Goal: Task Accomplishment & Management: Use online tool/utility

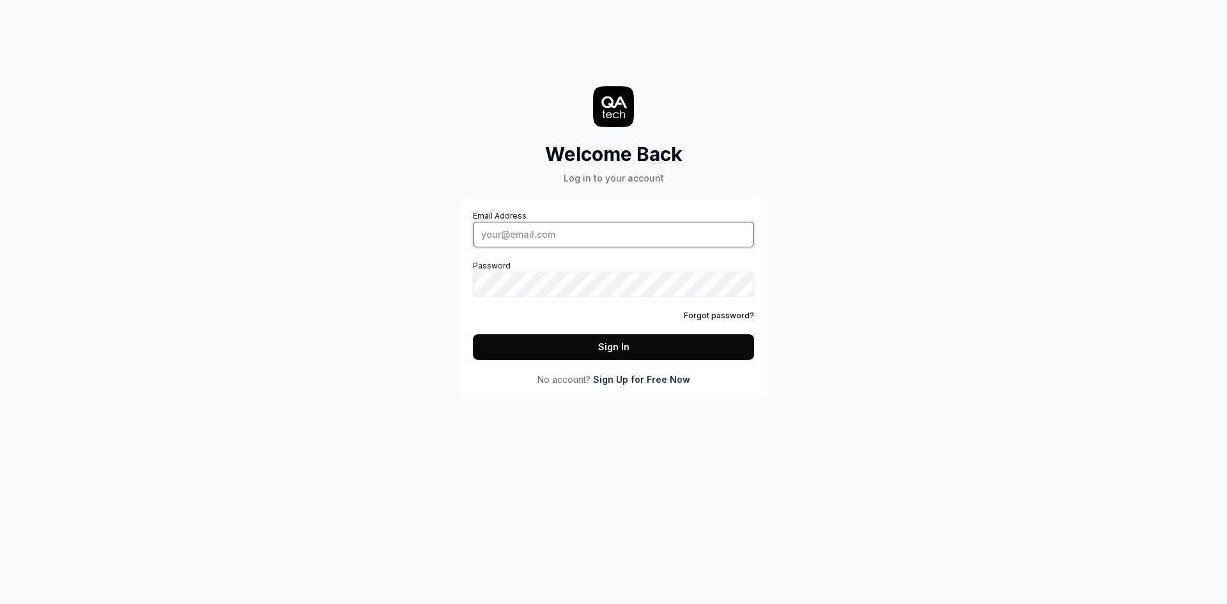
type input "atheeqsodio@gmail.com"
click at [578, 339] on button "Sign In" at bounding box center [613, 347] width 281 height 26
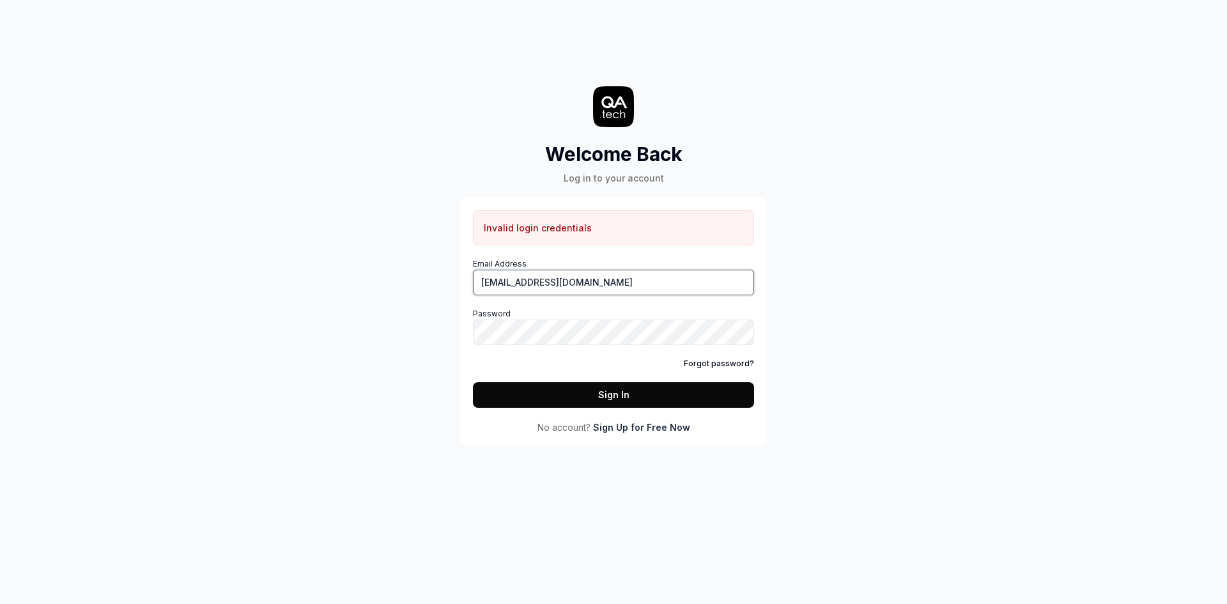
click at [584, 275] on input "atheeqsodio@gmail.com" at bounding box center [613, 283] width 281 height 26
click at [701, 367] on link "Forgot password?" at bounding box center [719, 364] width 70 height 12
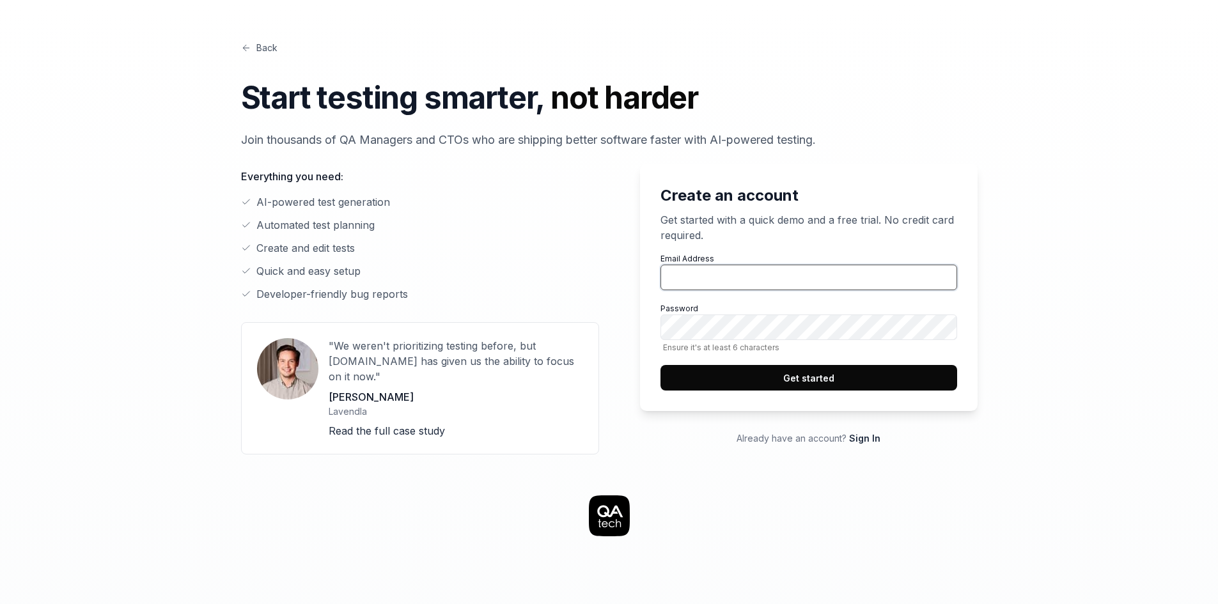
click at [736, 283] on input "Email Address" at bounding box center [808, 278] width 297 height 26
click at [702, 281] on input "Email Address" at bounding box center [808, 278] width 297 height 26
paste input "[EMAIL_ADDRESS][DOMAIN_NAME]"
type input "[EMAIL_ADDRESS][DOMAIN_NAME]"
click at [709, 370] on button "Get started" at bounding box center [808, 378] width 297 height 26
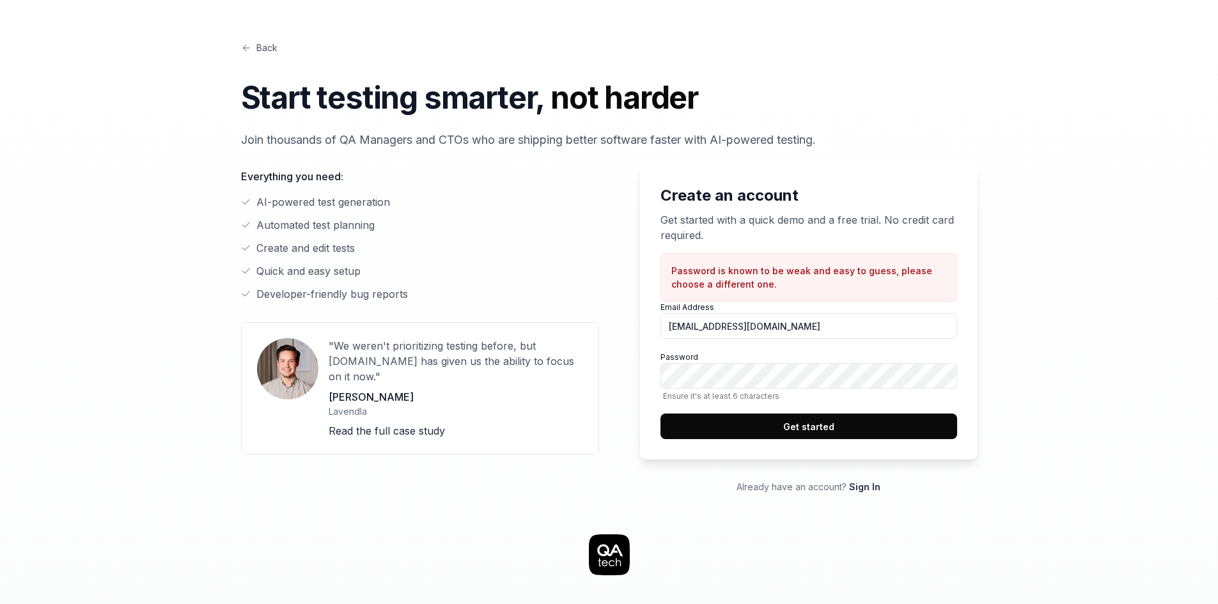
click at [671, 427] on button "Get started" at bounding box center [808, 427] width 297 height 26
click at [806, 425] on button "Get started" at bounding box center [808, 427] width 297 height 26
click at [898, 420] on button "Get started" at bounding box center [808, 427] width 297 height 26
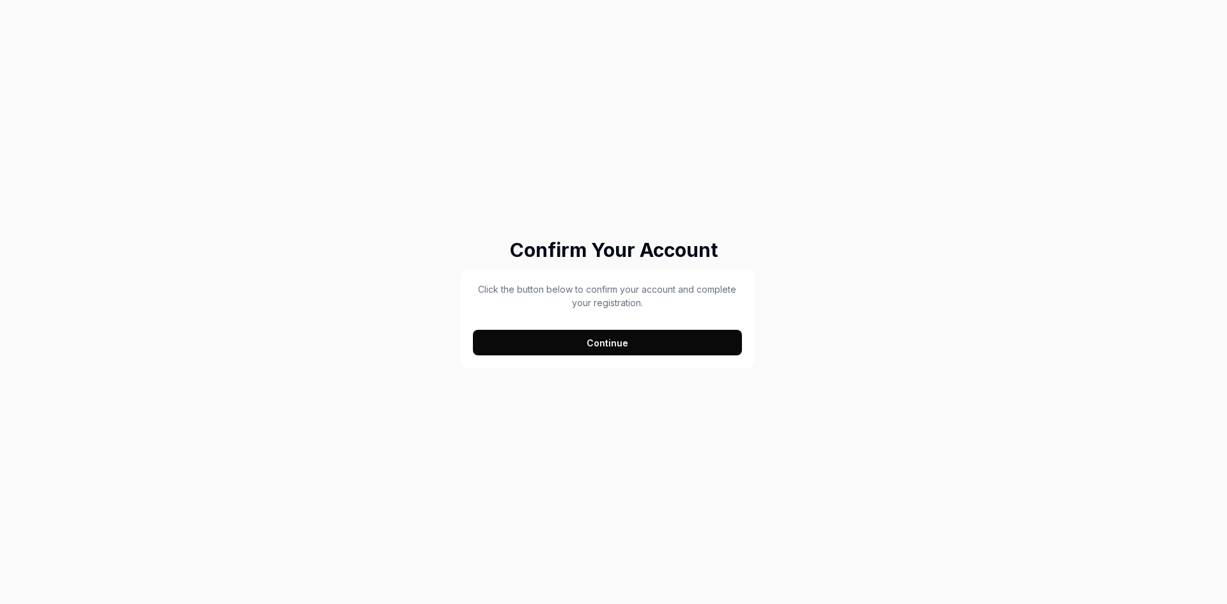
click at [583, 345] on button "Continue" at bounding box center [607, 343] width 269 height 26
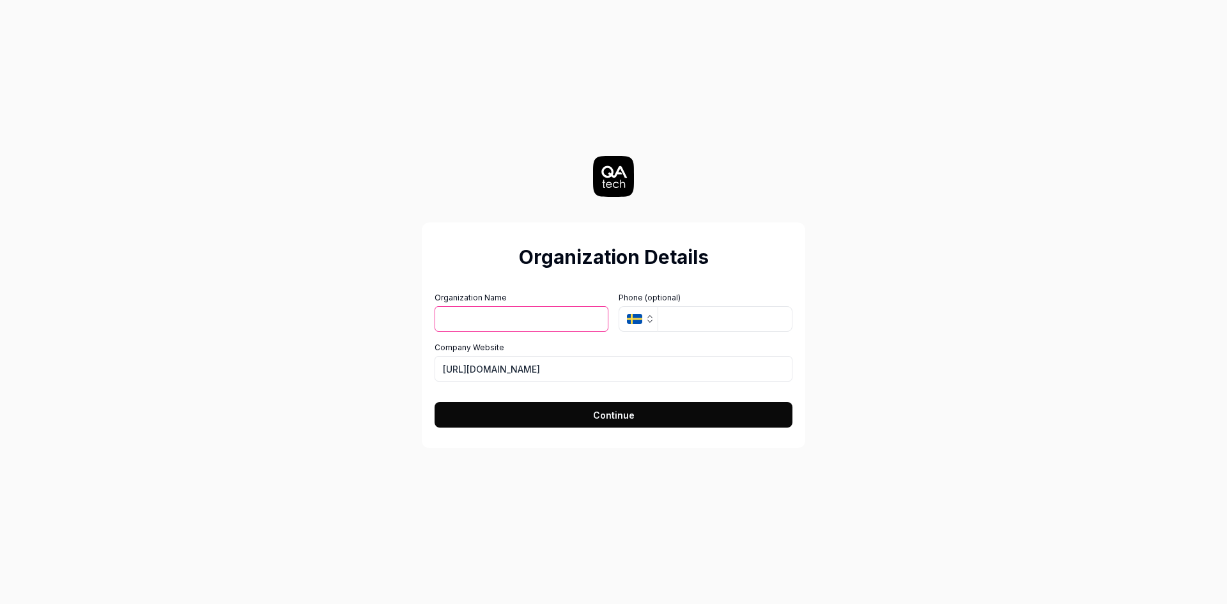
click at [526, 329] on input "Organization Name" at bounding box center [522, 319] width 174 height 26
type input "YeeldXDemo2"
click at [674, 313] on input "tel" at bounding box center [725, 319] width 135 height 26
click at [639, 314] on icon "SE" at bounding box center [634, 319] width 15 height 10
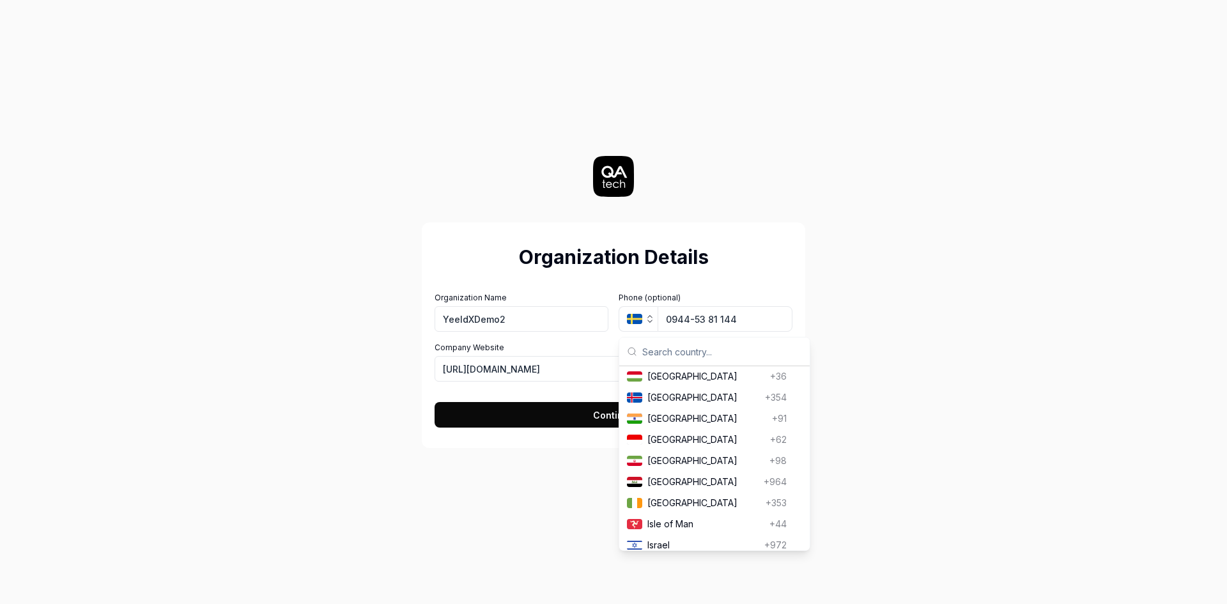
scroll to position [2126, 0]
click at [675, 422] on span "India" at bounding box center [707, 415] width 120 height 13
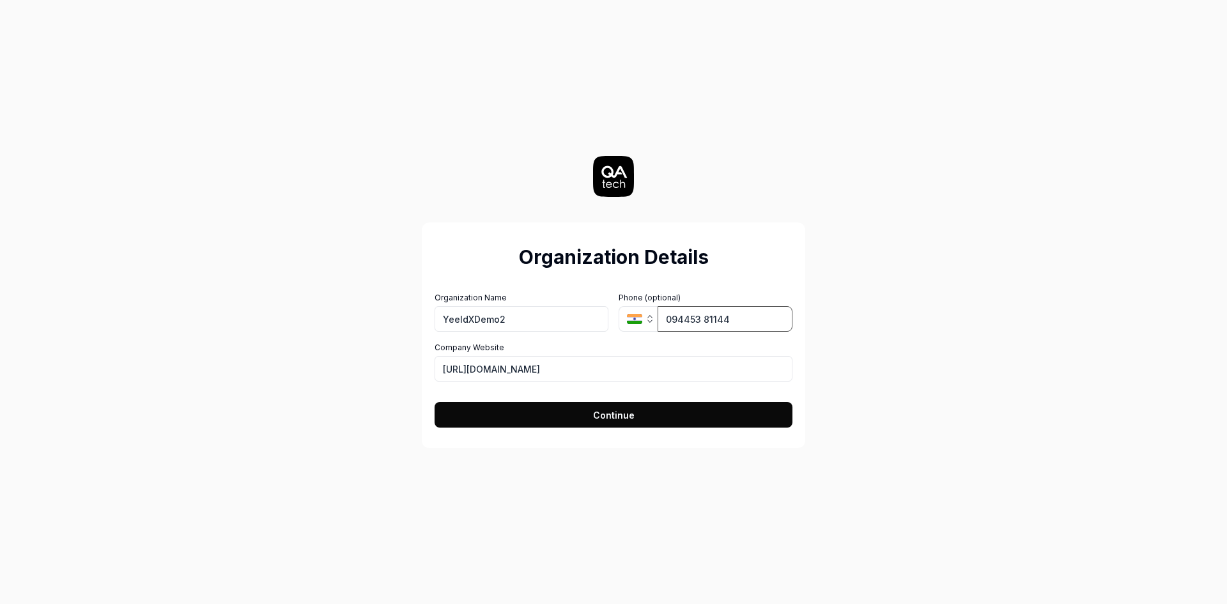
click at [671, 324] on input "094453 81144" at bounding box center [725, 319] width 135 height 26
type input "94453 81144"
click at [650, 405] on button "Continue" at bounding box center [614, 415] width 358 height 26
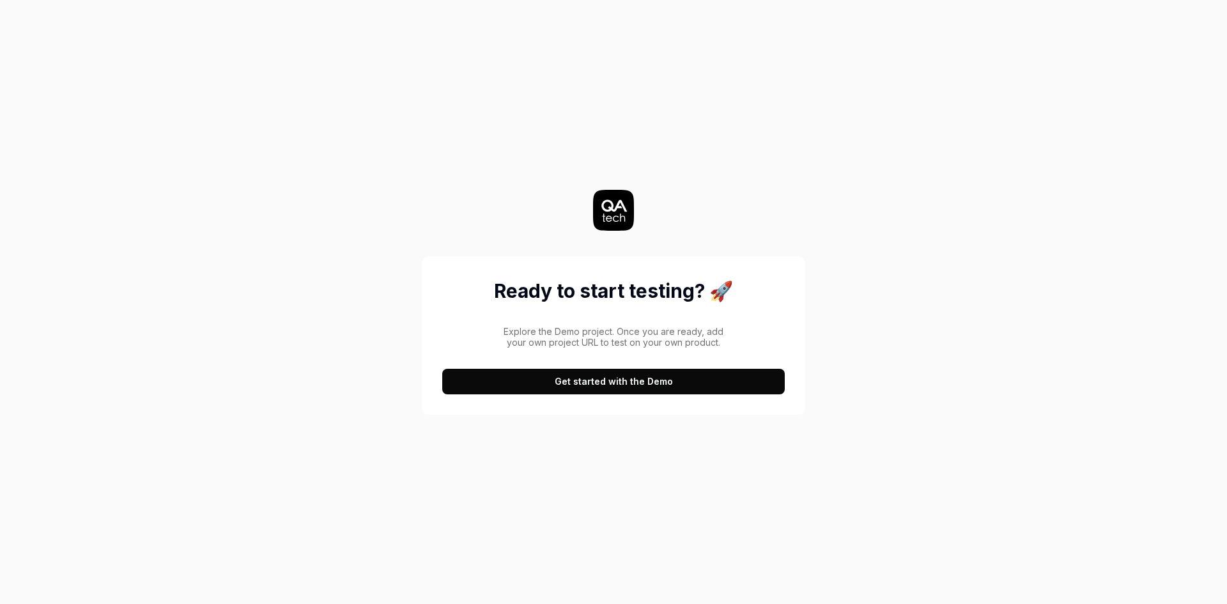
click at [620, 376] on button "Get started with the Demo" at bounding box center [613, 382] width 343 height 26
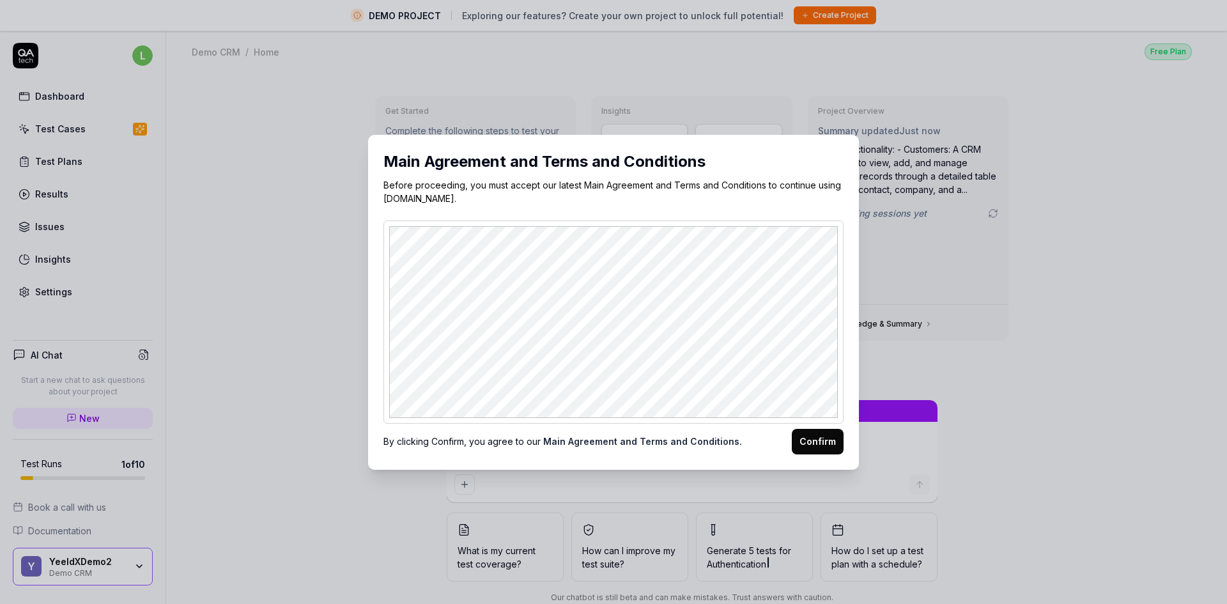
click at [822, 446] on button "Confirm" at bounding box center [818, 442] width 52 height 26
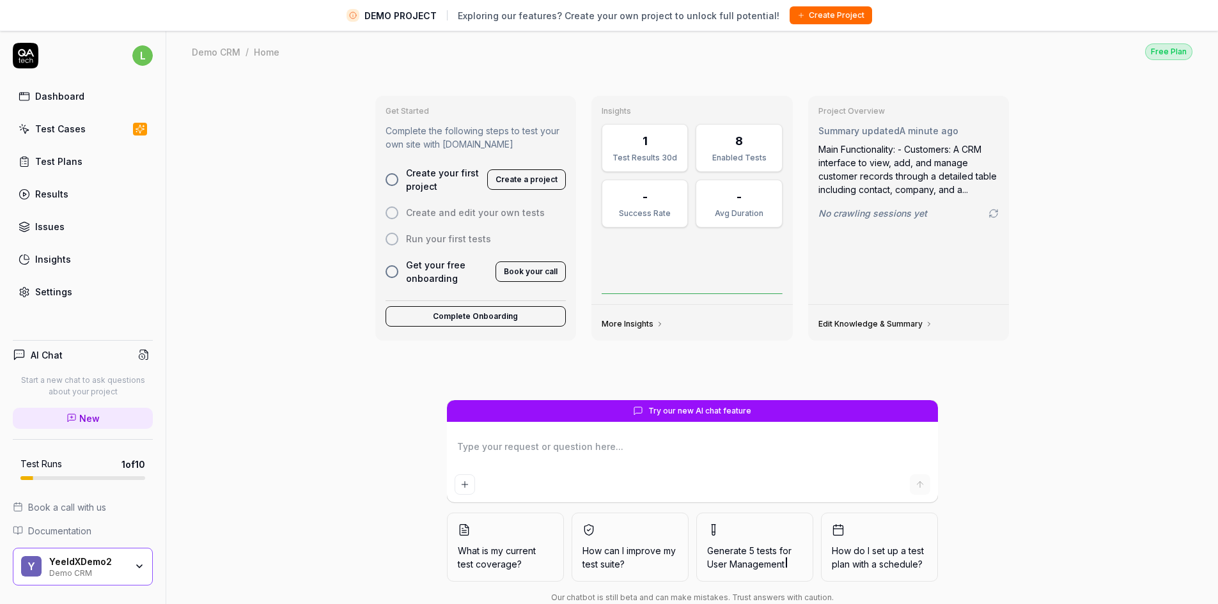
click at [75, 128] on div "Test Cases" at bounding box center [60, 128] width 50 height 13
type textarea "*"
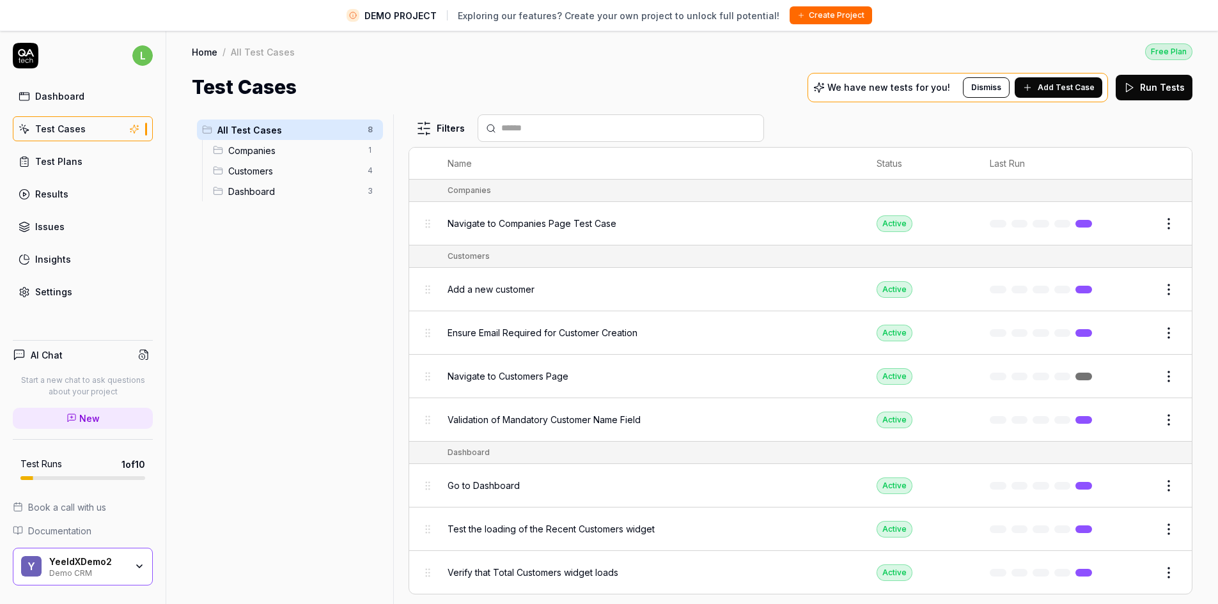
click at [261, 151] on span "Companies" at bounding box center [294, 150] width 132 height 13
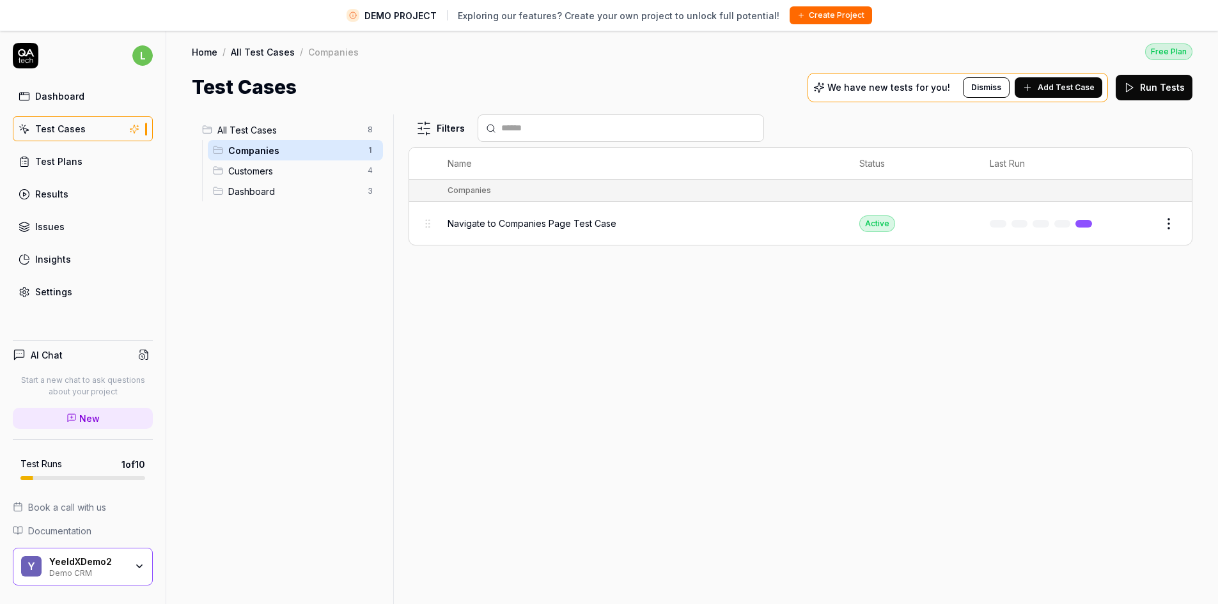
click at [1165, 226] on html "DEMO PROJECT Exploring our features? Create your own project to unlock full pot…" at bounding box center [609, 317] width 1218 height 634
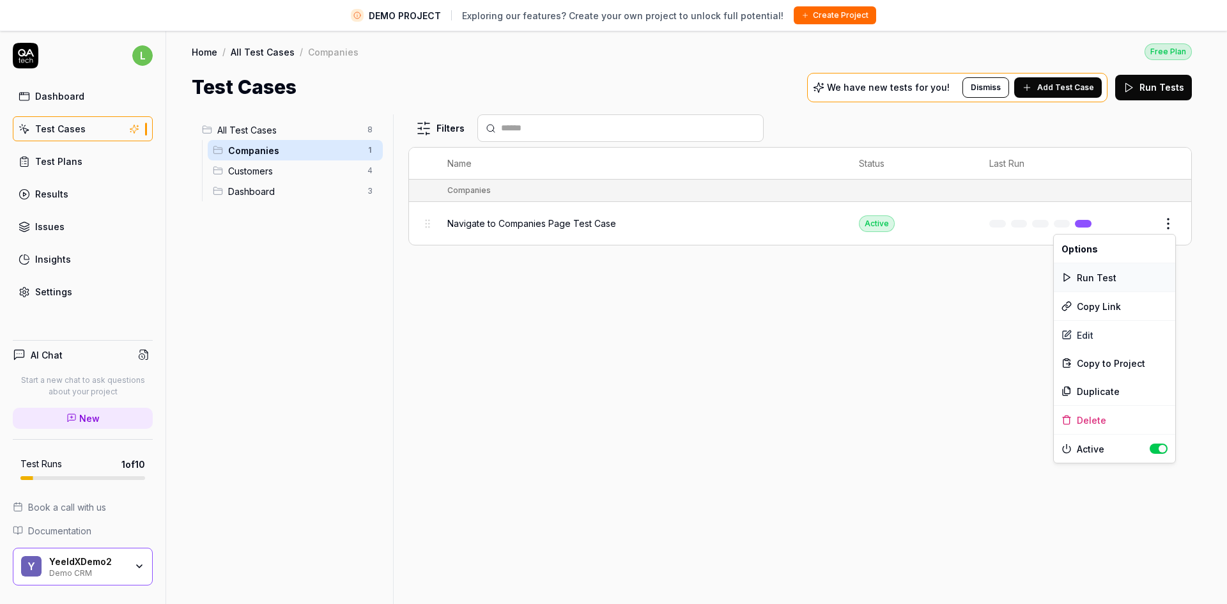
click at [1131, 274] on div "Run Test" at bounding box center [1114, 277] width 121 height 28
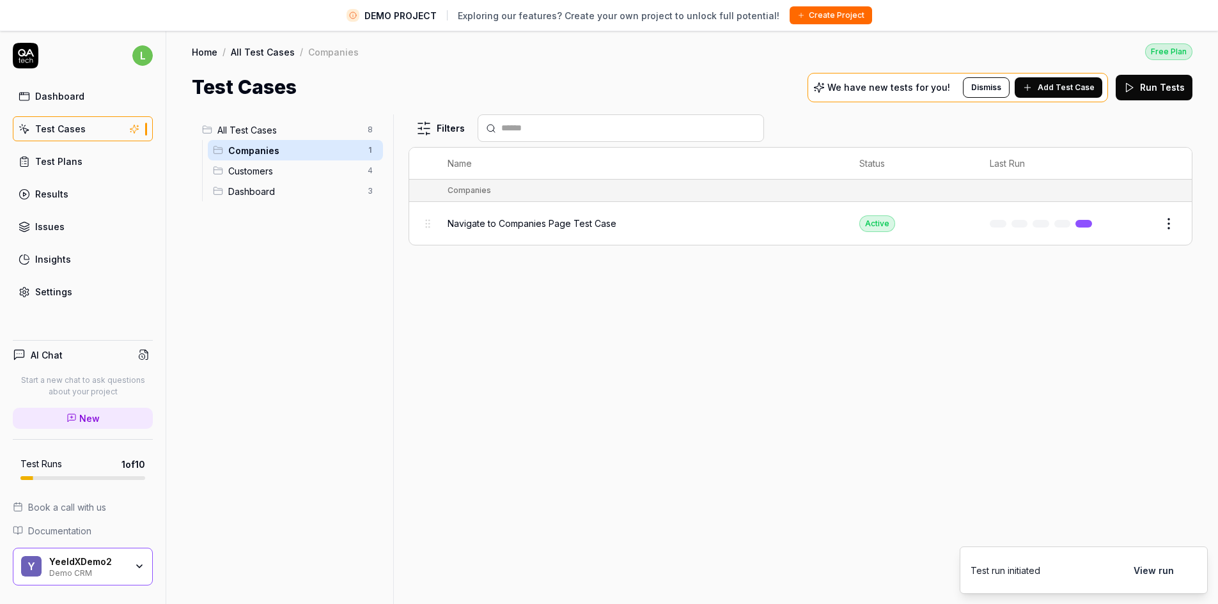
click at [1154, 568] on button "View run" at bounding box center [1154, 570] width 56 height 26
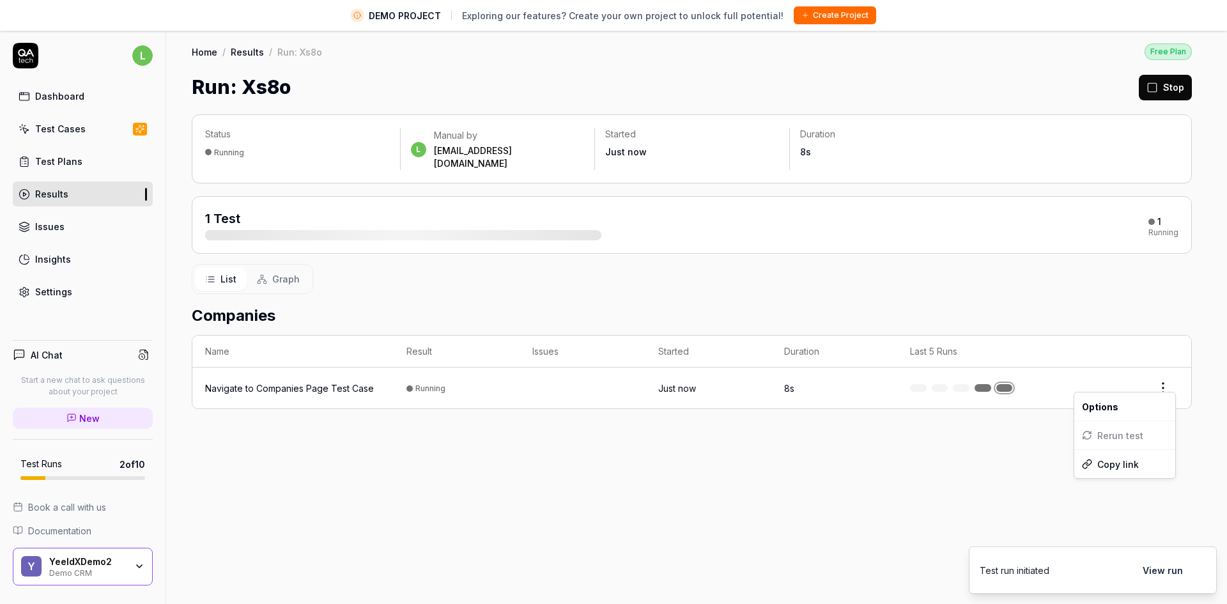
click at [1163, 379] on html "DEMO PROJECT Exploring our features? Create your own project to unlock full pot…" at bounding box center [613, 317] width 1227 height 634
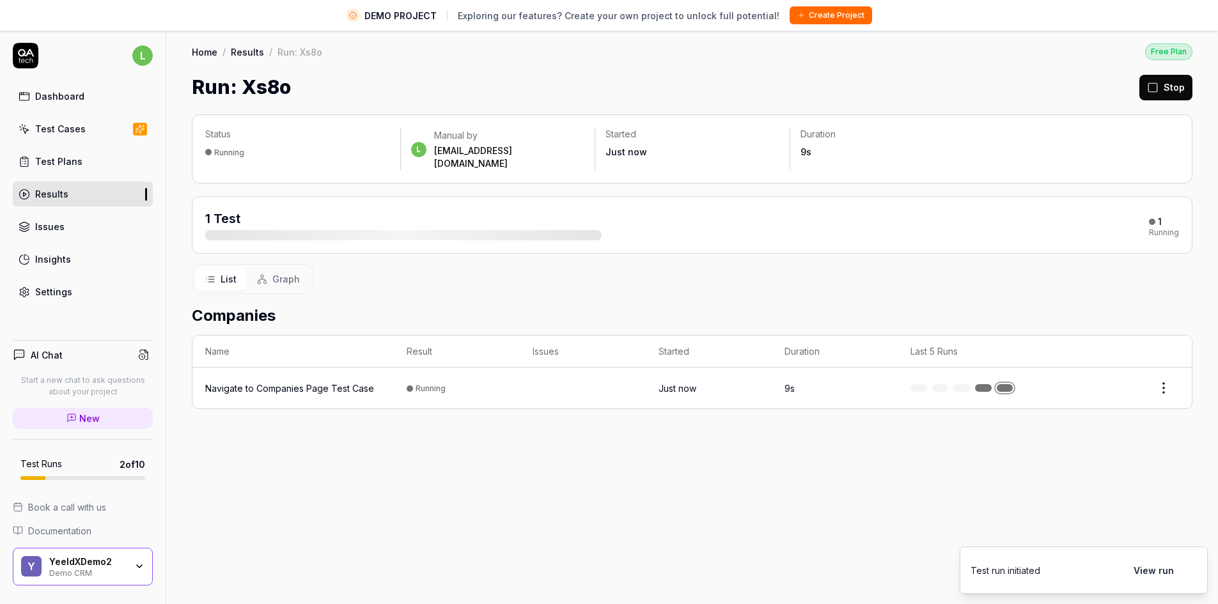
drag, startPoint x: 433, startPoint y: 383, endPoint x: 417, endPoint y: 384, distance: 16.0
click at [421, 384] on html "DEMO PROJECT Exploring our features? Create your own project to unlock full pot…" at bounding box center [609, 317] width 1218 height 634
click at [260, 368] on td "Navigate to Companies Page Test Case" at bounding box center [292, 388] width 201 height 41
click at [261, 382] on div "Navigate to Companies Page Test Case" at bounding box center [289, 388] width 169 height 13
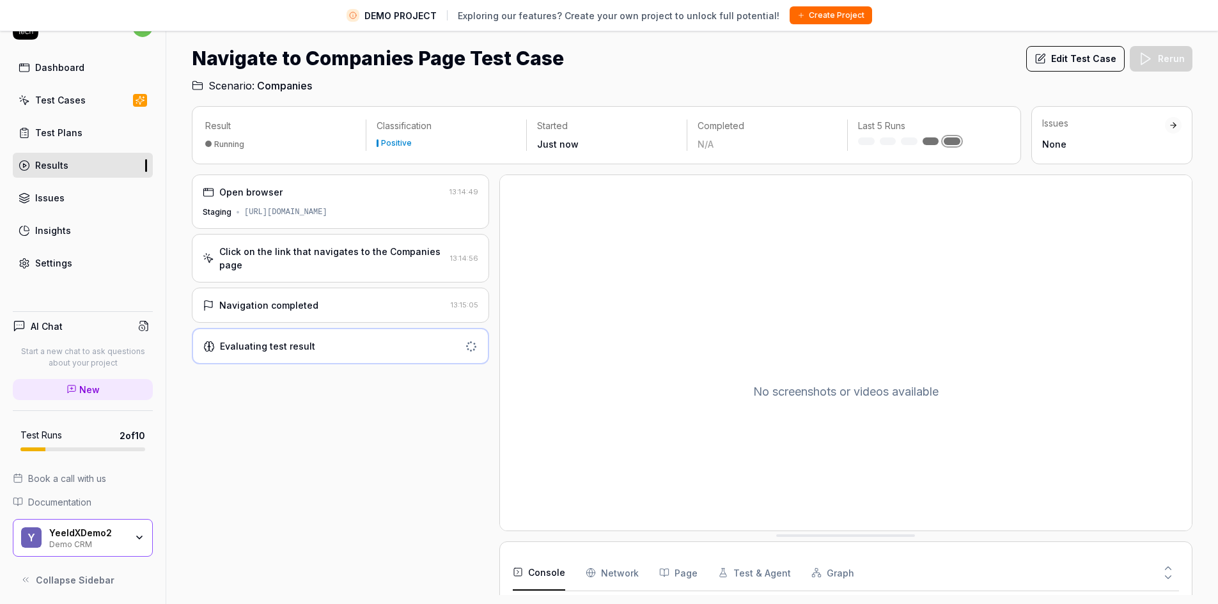
scroll to position [30, 0]
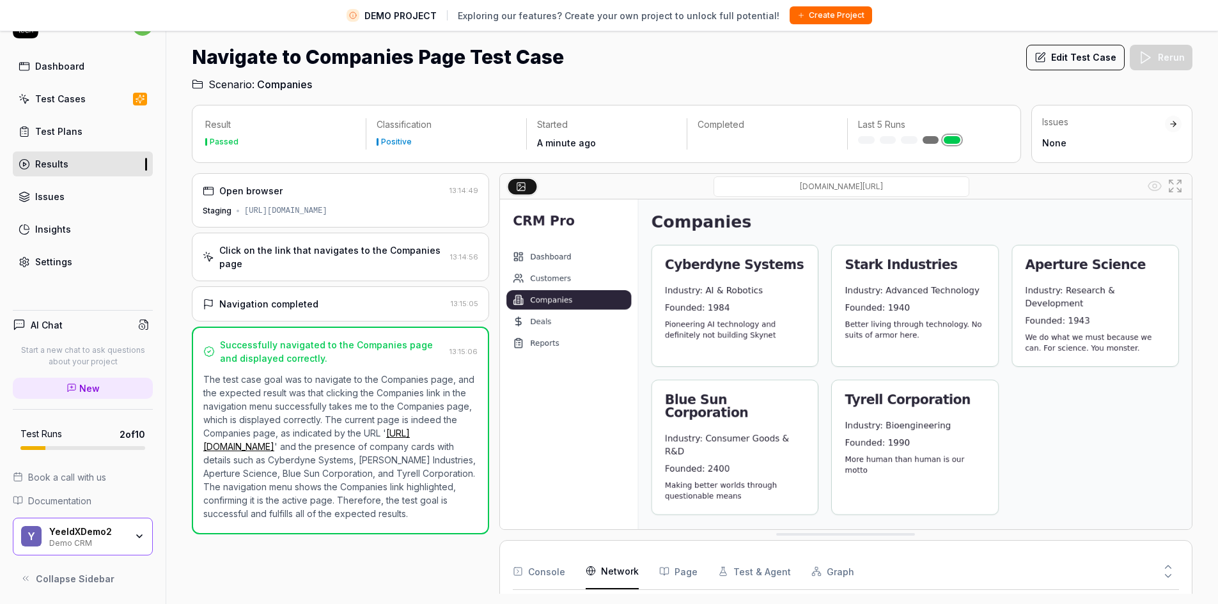
click at [624, 571] on Requests "Network" at bounding box center [611, 572] width 53 height 36
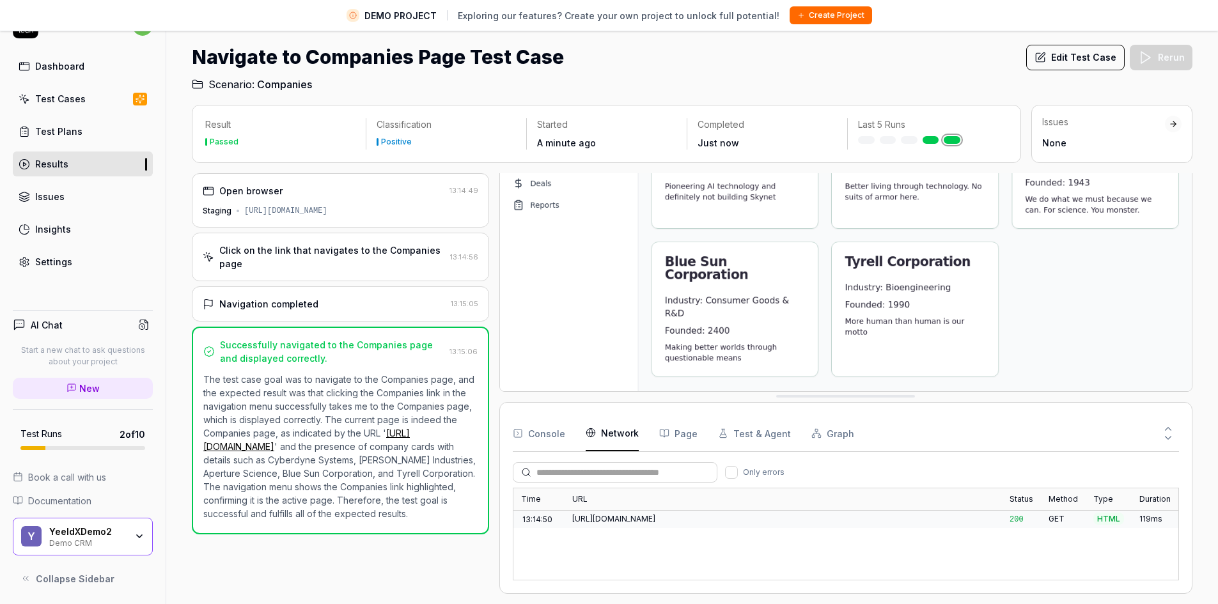
click at [680, 444] on button "Page" at bounding box center [678, 433] width 38 height 36
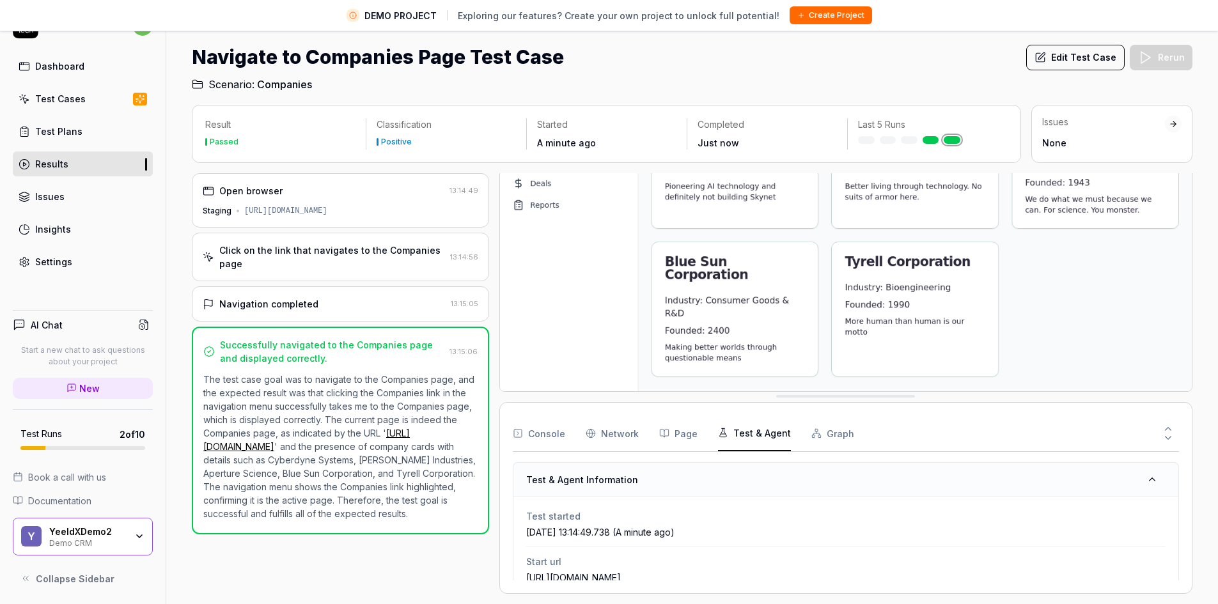
click at [743, 440] on button "Test & Agent" at bounding box center [754, 433] width 73 height 36
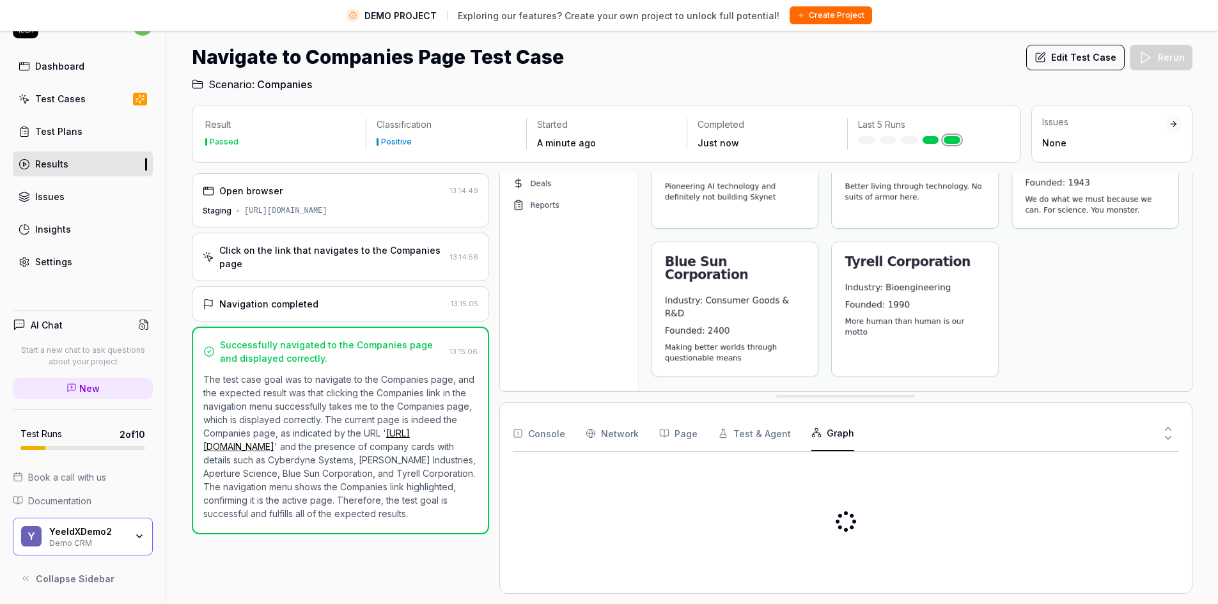
click at [841, 433] on button "Graph" at bounding box center [832, 433] width 43 height 36
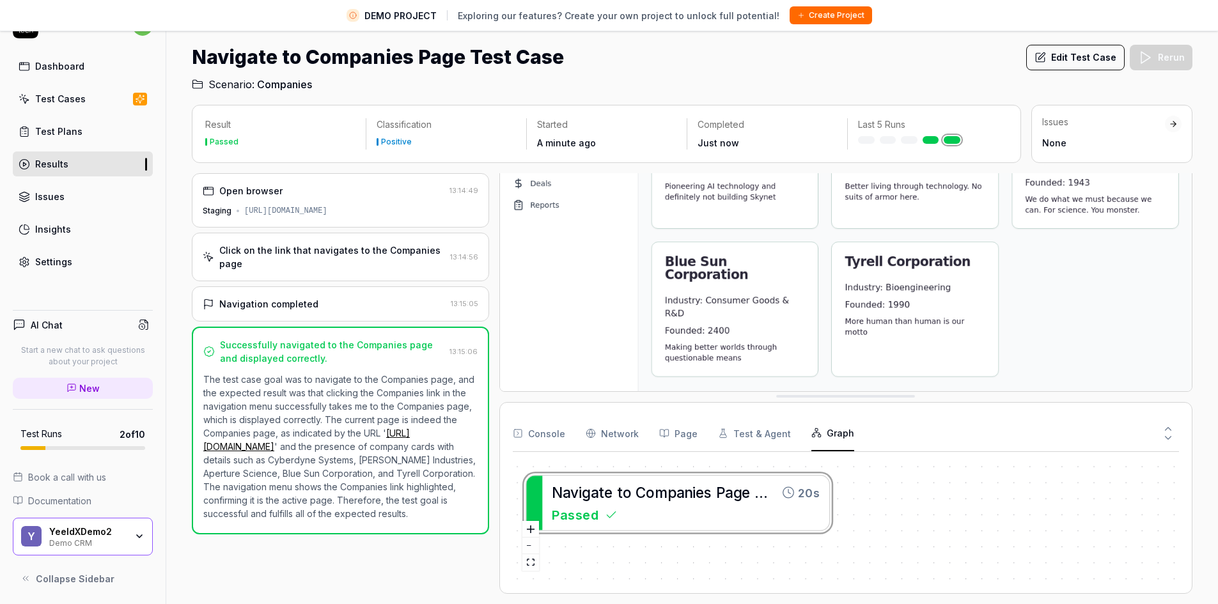
click at [673, 451] on button "Page" at bounding box center [678, 433] width 38 height 36
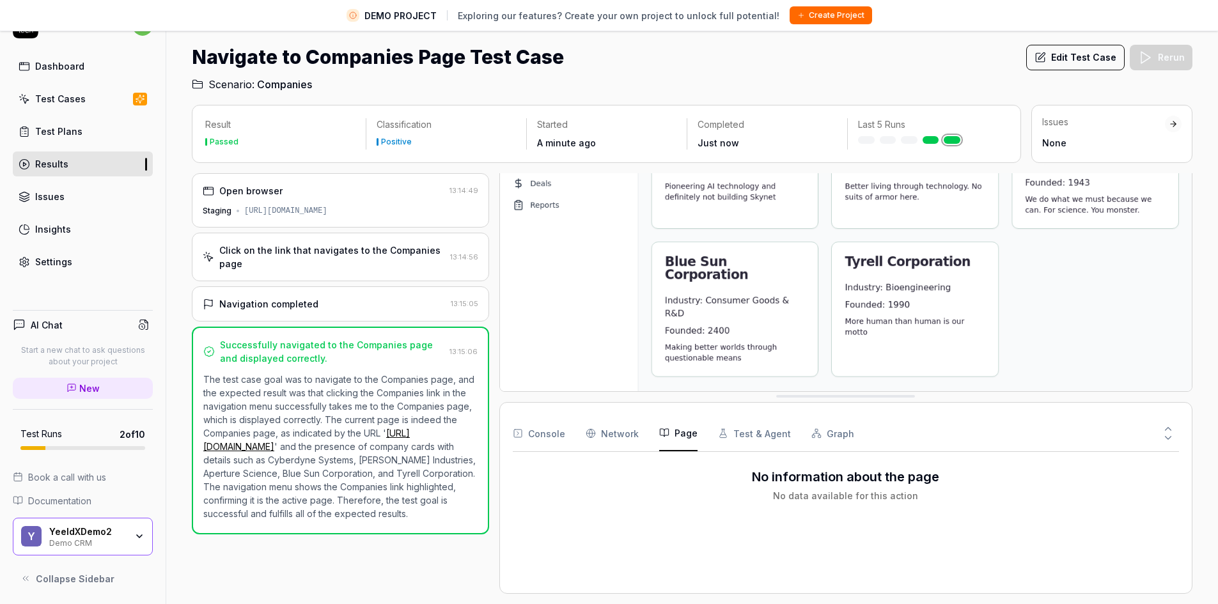
click at [603, 431] on Requests "Network" at bounding box center [611, 433] width 53 height 36
click at [513, 431] on icon "button" at bounding box center [518, 433] width 10 height 10
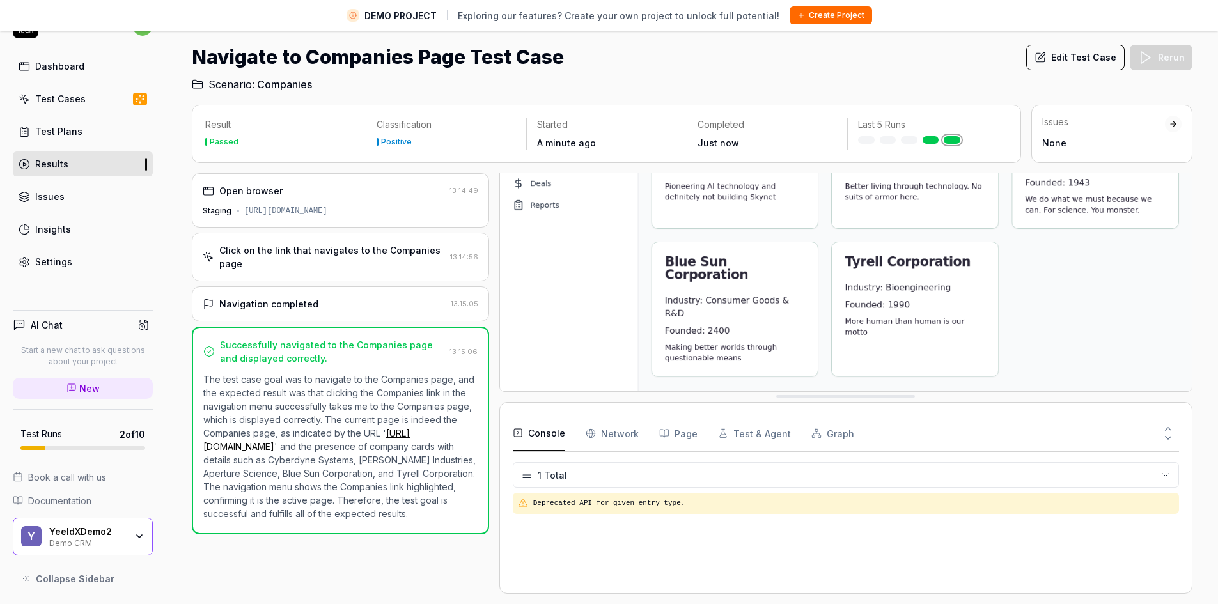
click at [616, 429] on Requests "Network" at bounding box center [611, 433] width 53 height 36
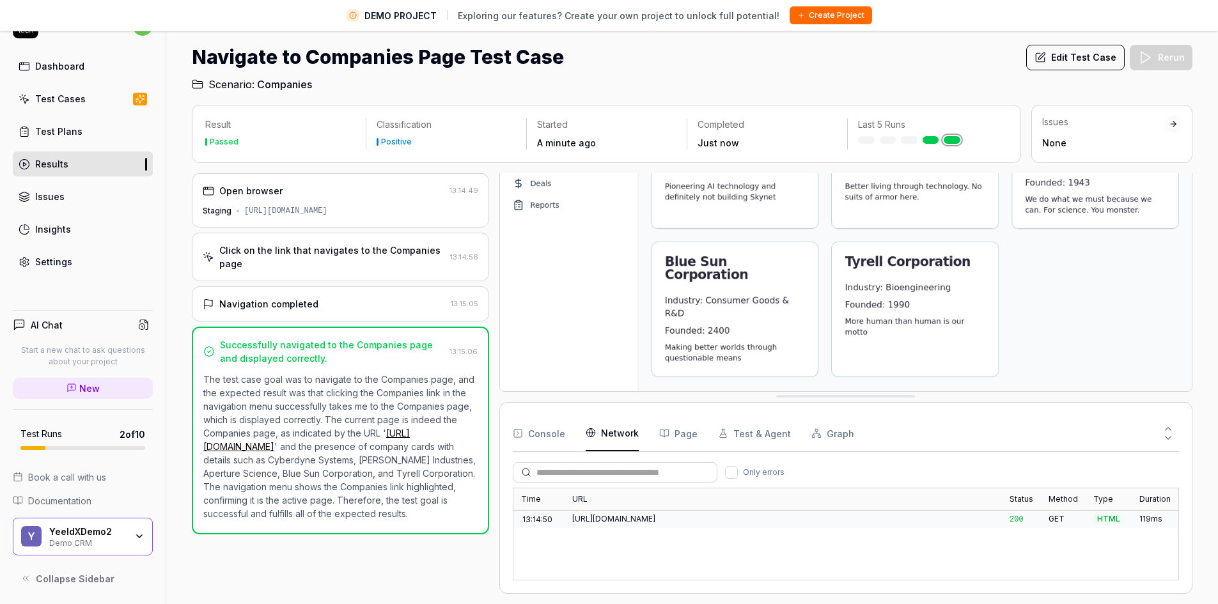
click at [702, 434] on div "Console Network Page Test & Agent Graph" at bounding box center [846, 433] width 666 height 36
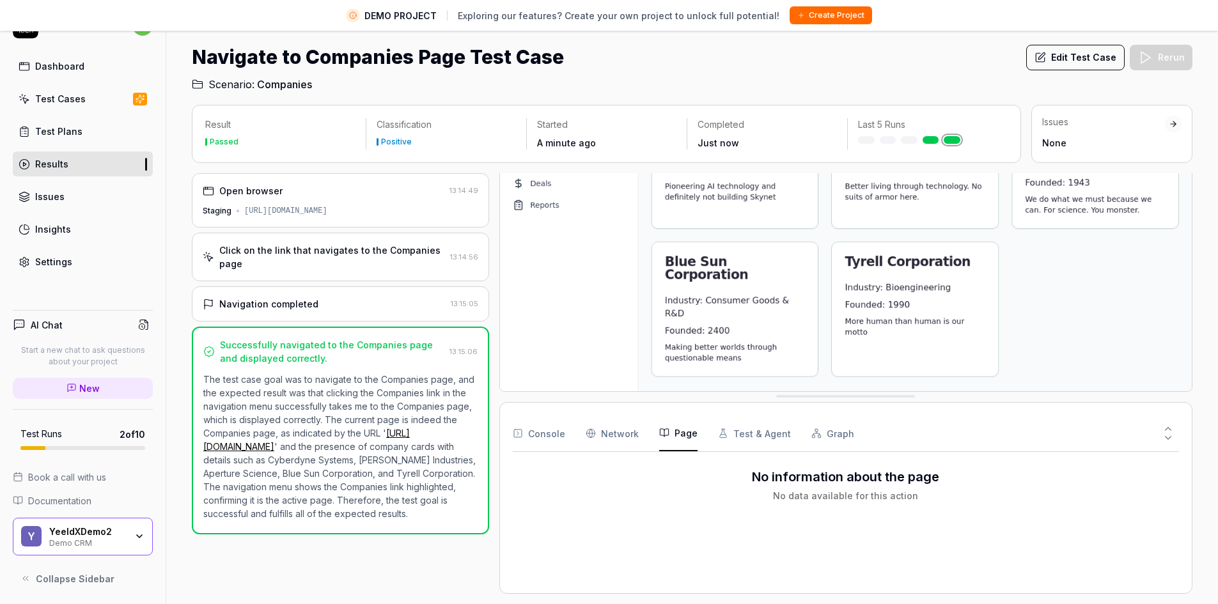
click at [663, 442] on button "Page" at bounding box center [678, 433] width 38 height 36
click at [752, 447] on button "Test & Agent" at bounding box center [754, 433] width 73 height 36
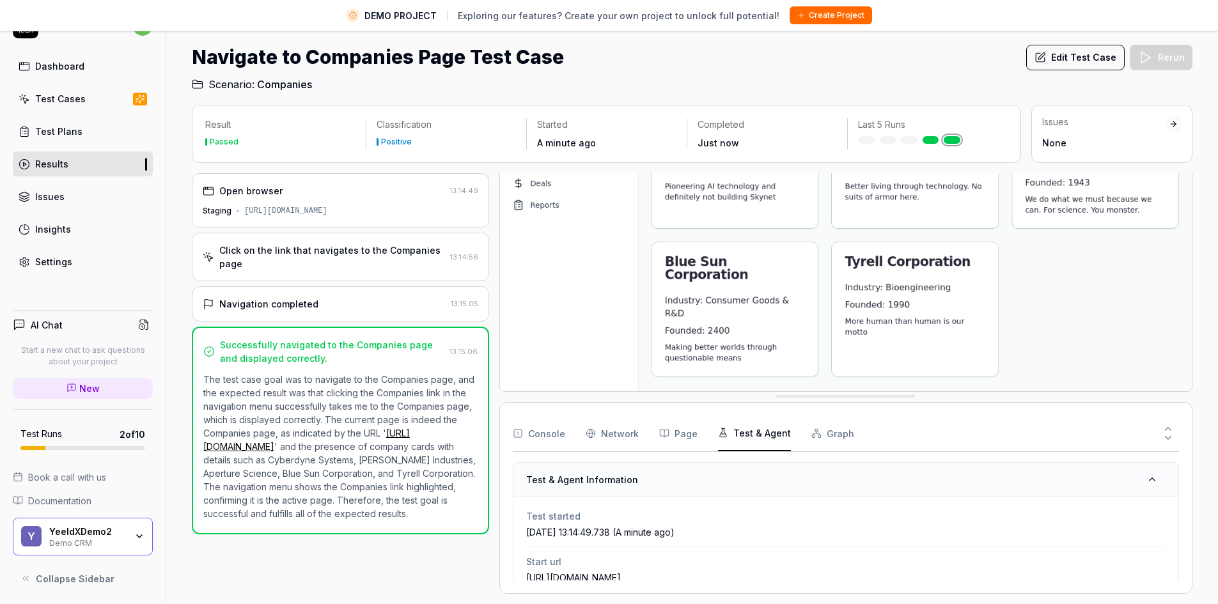
click at [830, 426] on button "Graph" at bounding box center [832, 433] width 43 height 36
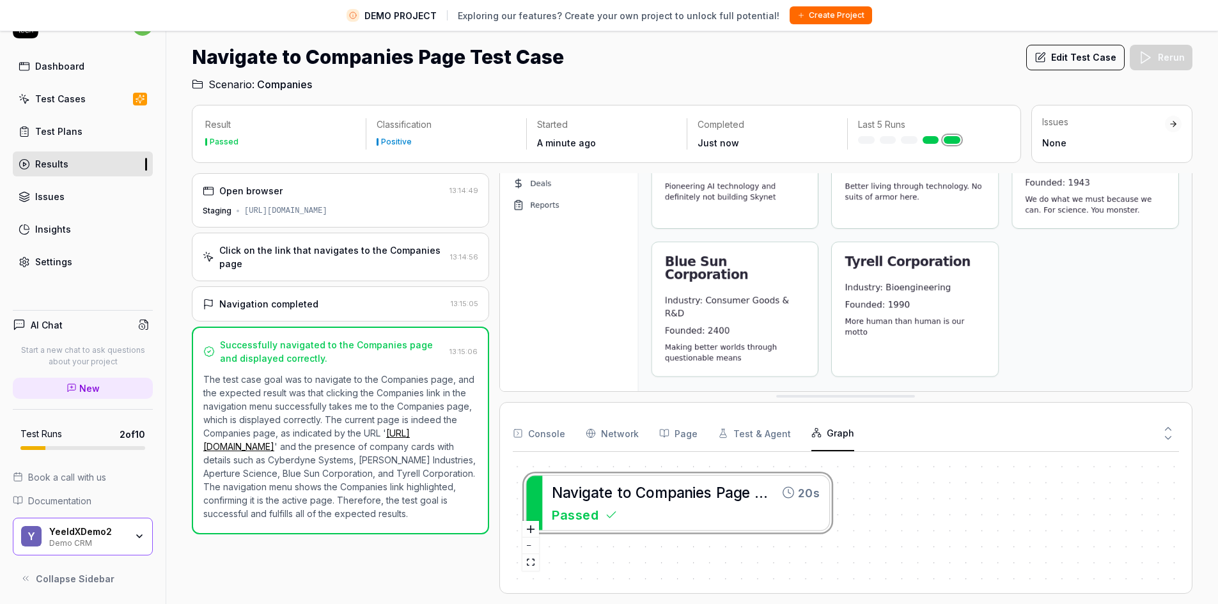
click at [763, 426] on button "Test & Agent" at bounding box center [754, 433] width 73 height 36
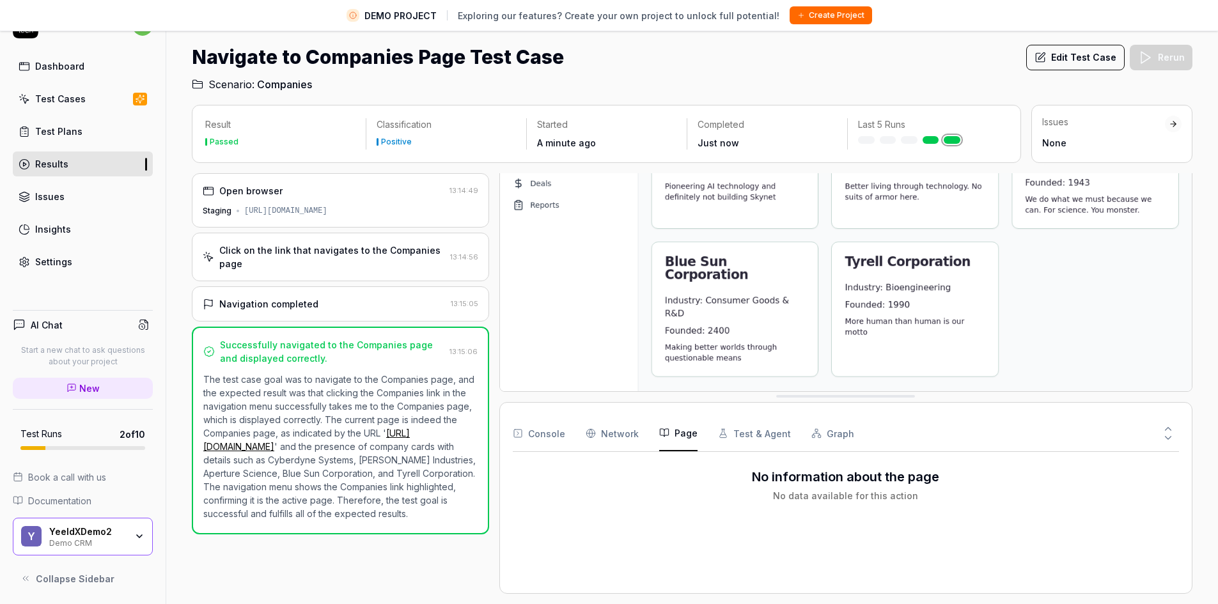
click at [688, 429] on button "Page" at bounding box center [678, 433] width 38 height 36
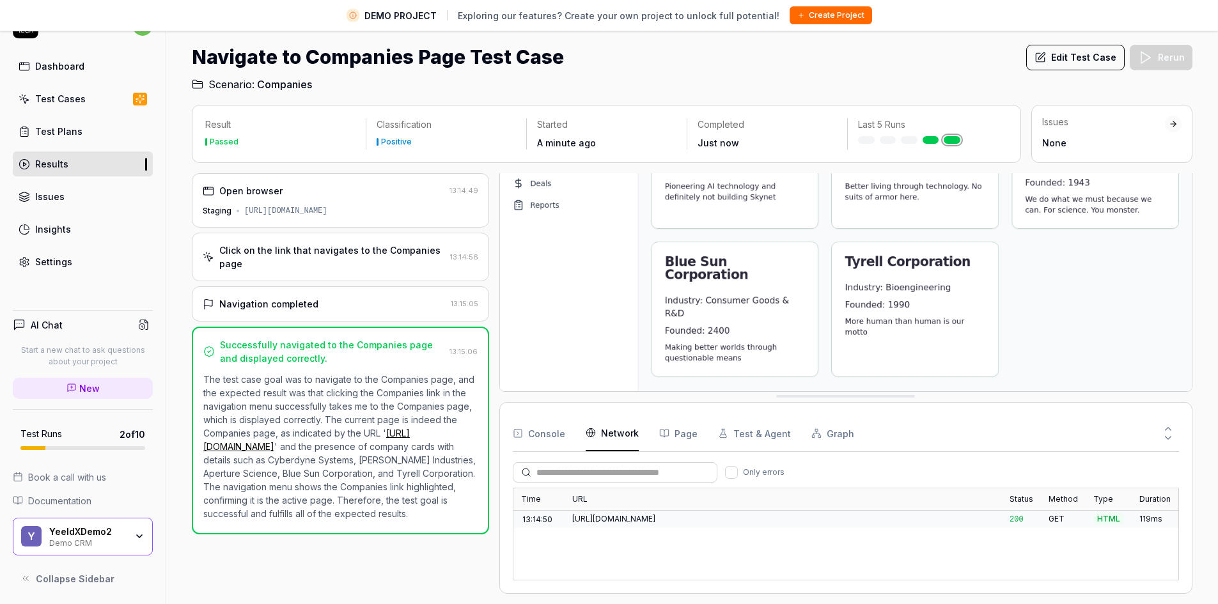
click at [633, 433] on Requests "Network" at bounding box center [611, 433] width 53 height 36
click at [562, 434] on button "Console" at bounding box center [539, 433] width 52 height 36
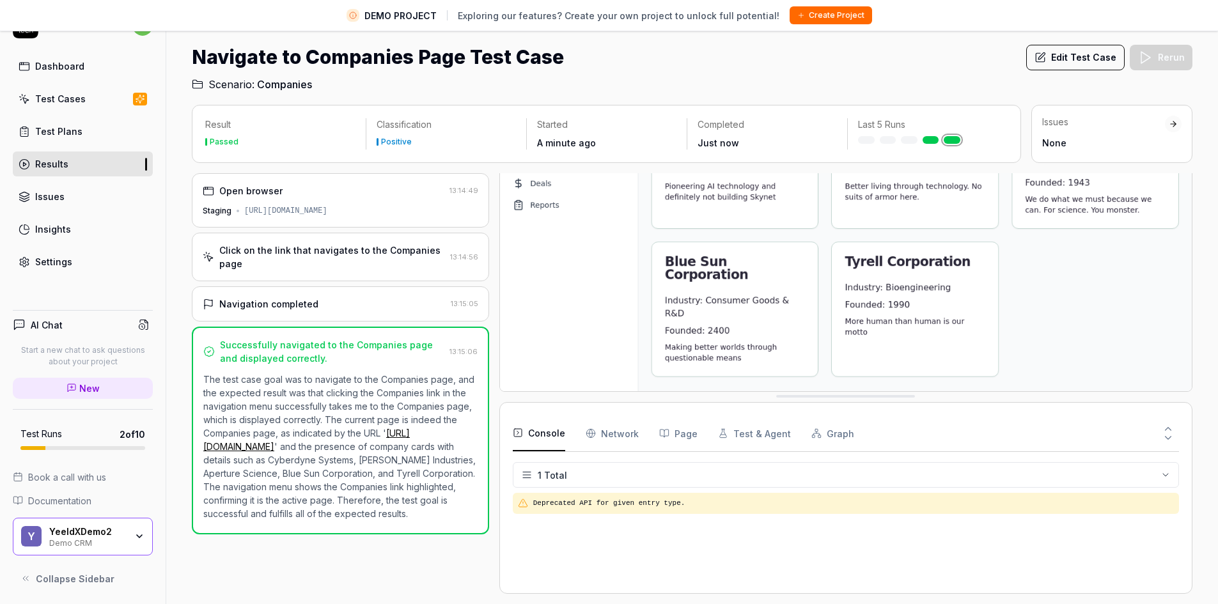
scroll to position [0, 0]
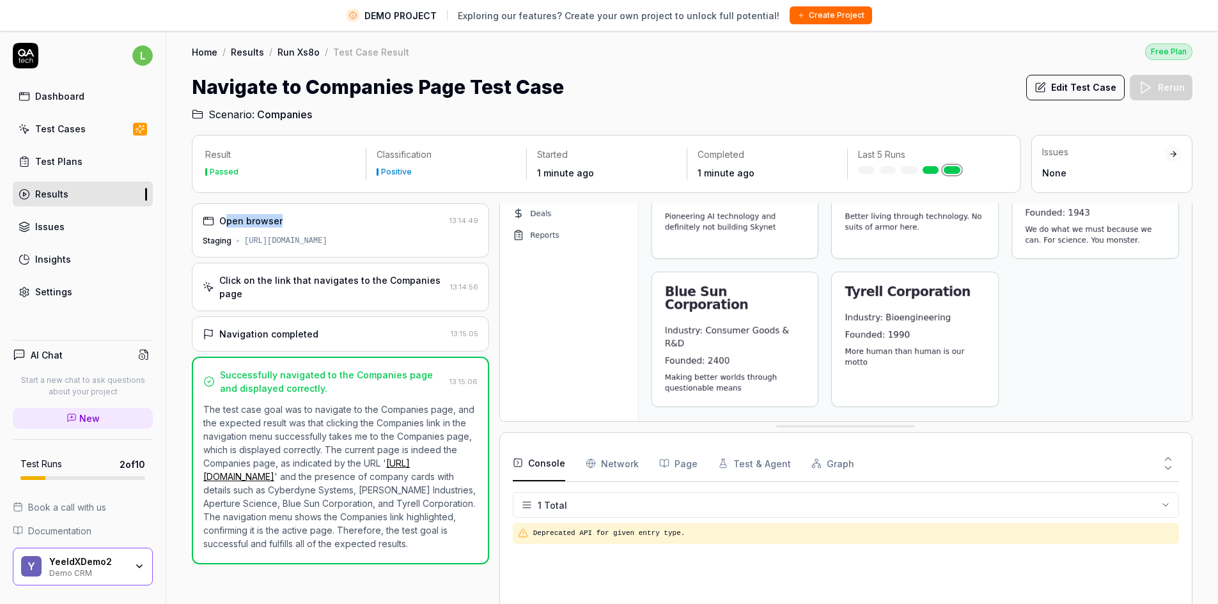
drag, startPoint x: 224, startPoint y: 225, endPoint x: 307, endPoint y: 222, distance: 83.8
click at [307, 222] on div "Open browser" at bounding box center [324, 220] width 242 height 13
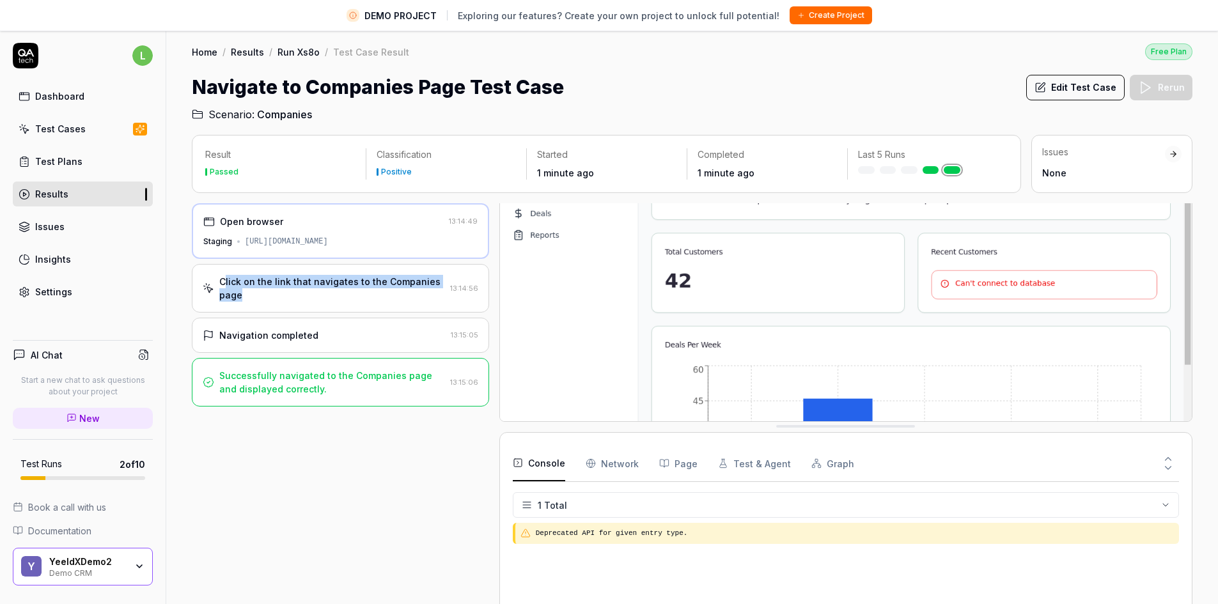
drag, startPoint x: 226, startPoint y: 286, endPoint x: 368, endPoint y: 298, distance: 142.5
click at [368, 298] on div "Click on the link that navigates to the Companies page" at bounding box center [332, 288] width 226 height 27
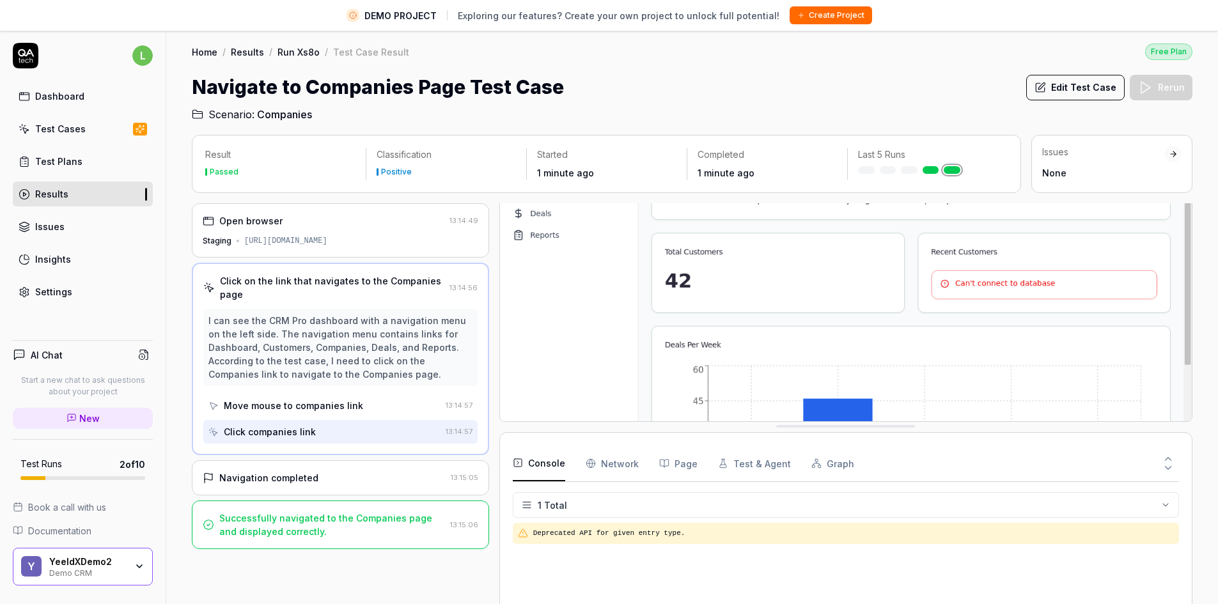
click at [244, 483] on div "Navigation completed" at bounding box center [268, 477] width 99 height 13
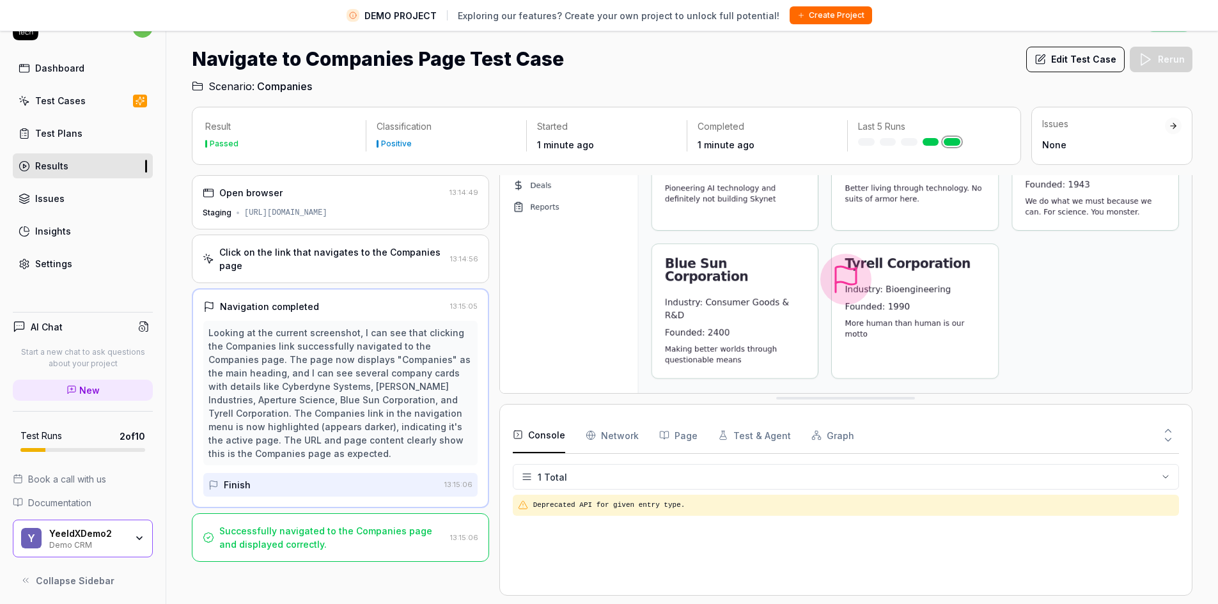
scroll to position [30, 0]
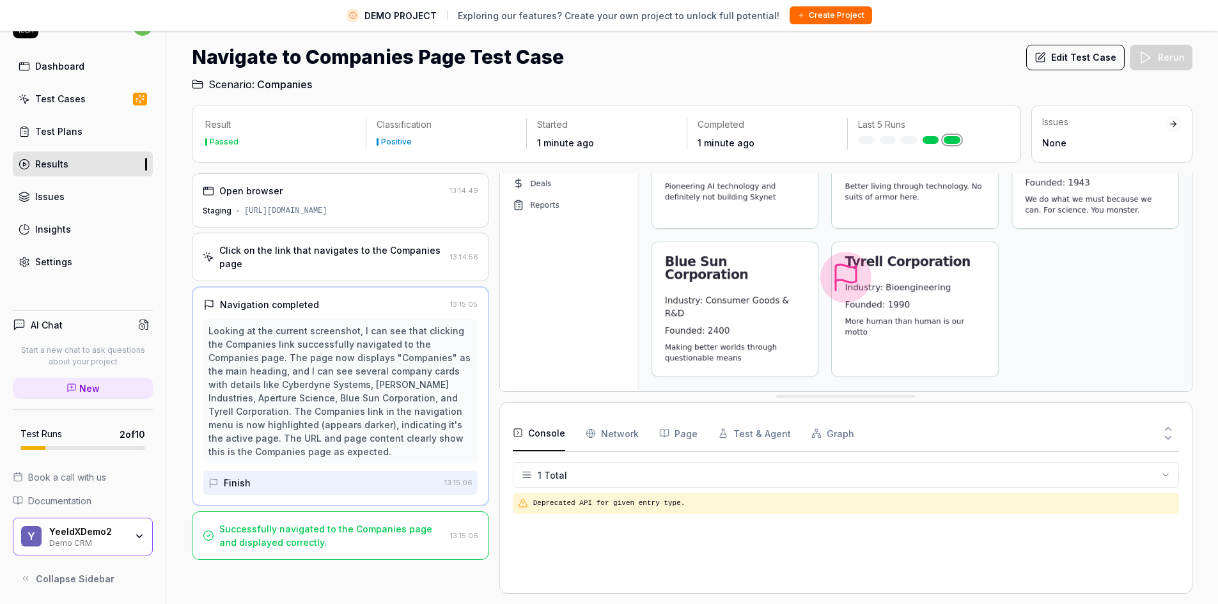
click at [265, 538] on div "Successfully navigated to the Companies page and displayed correctly." at bounding box center [332, 535] width 226 height 27
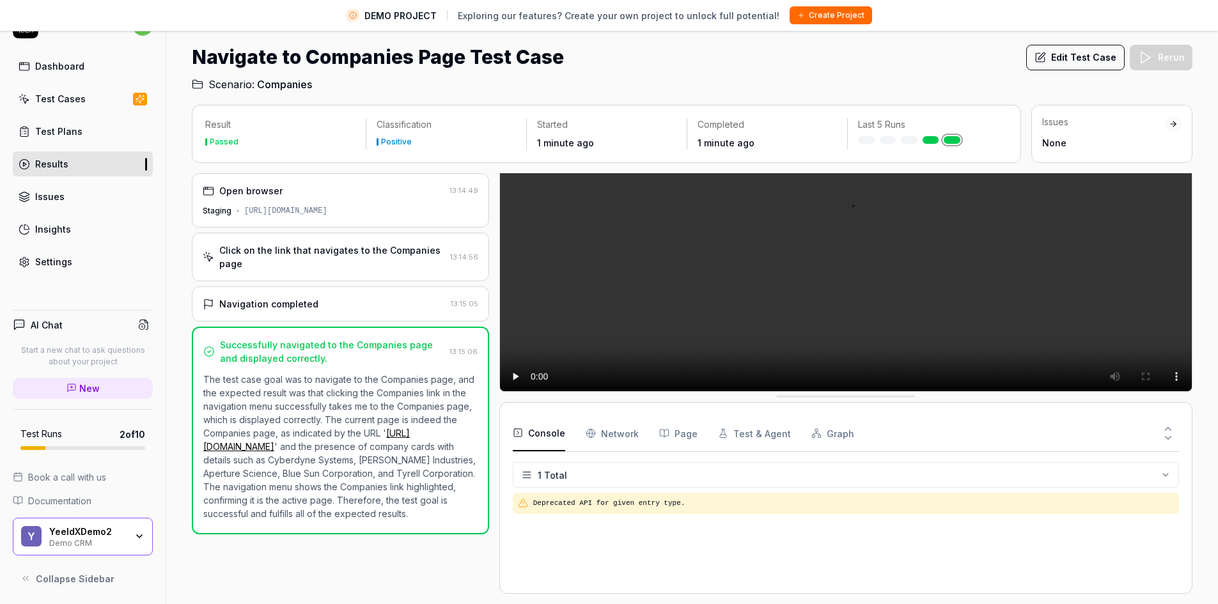
scroll to position [0, 0]
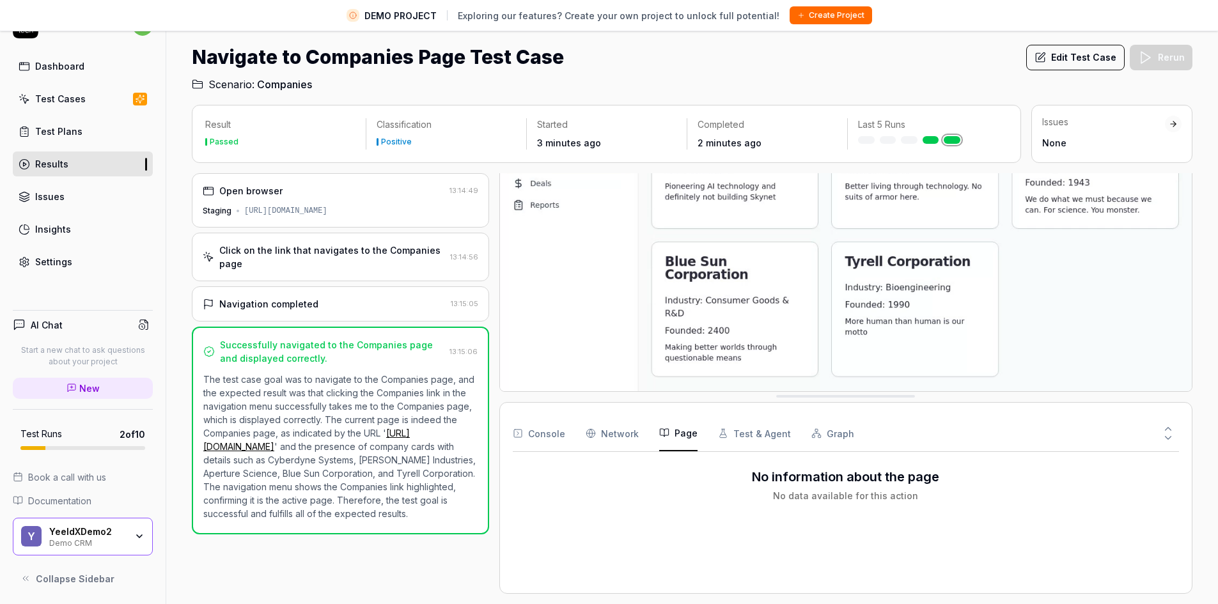
click at [668, 435] on button "Page" at bounding box center [678, 433] width 38 height 36
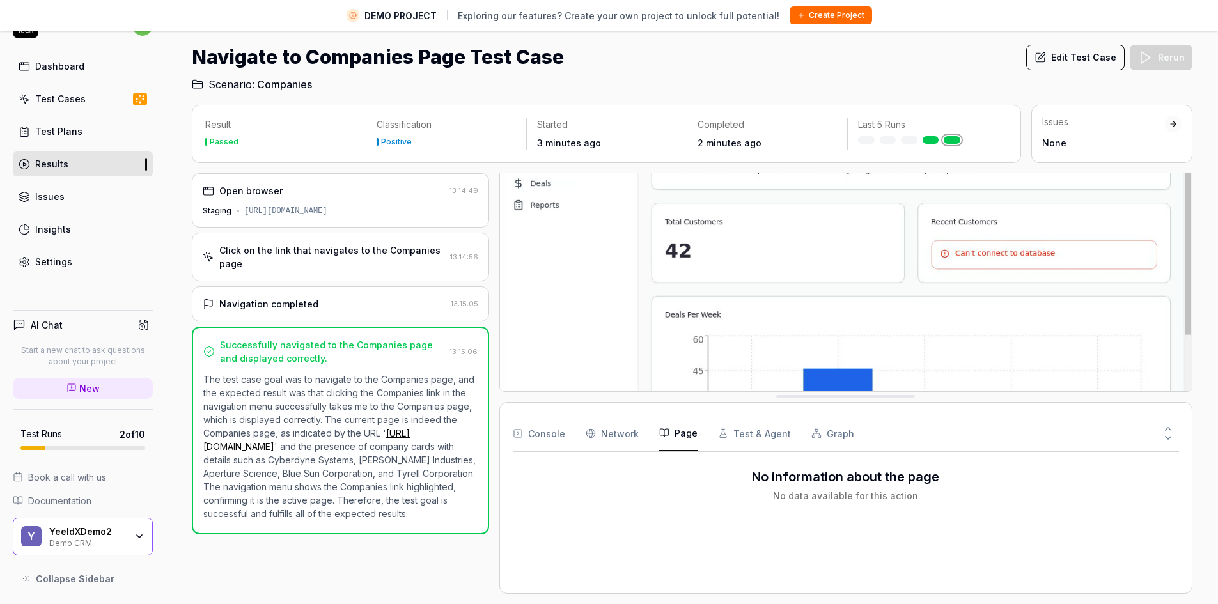
click at [743, 425] on button "Test & Agent" at bounding box center [754, 433] width 73 height 36
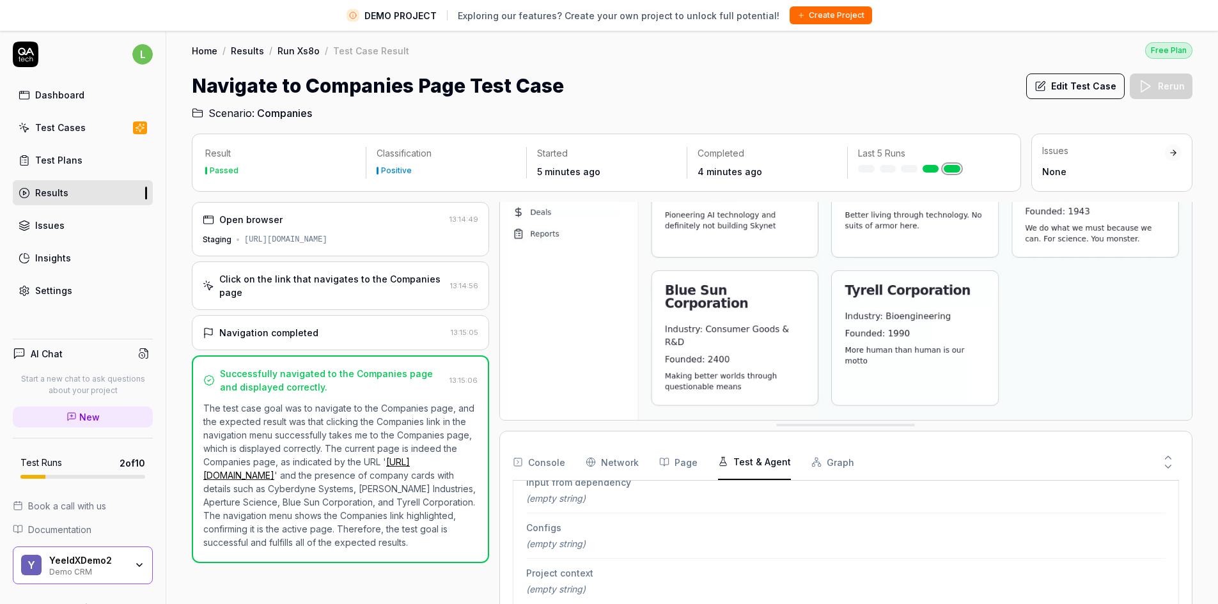
scroll to position [0, 0]
